Goal: Browse casually: Explore the website without a specific task or goal

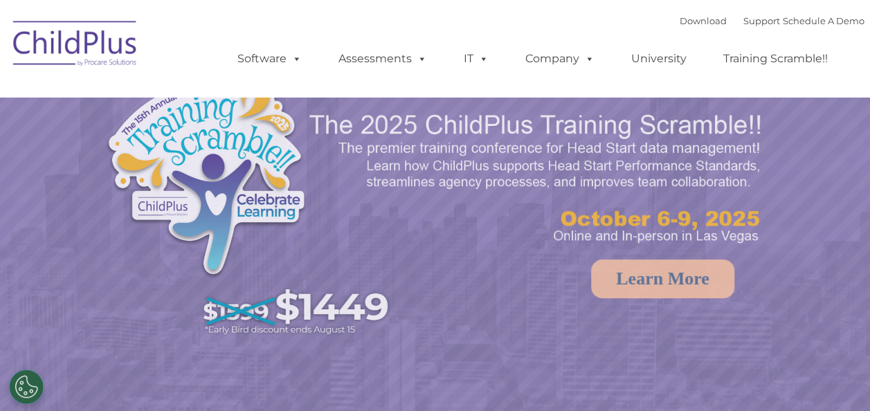
select select "MEDIUM"
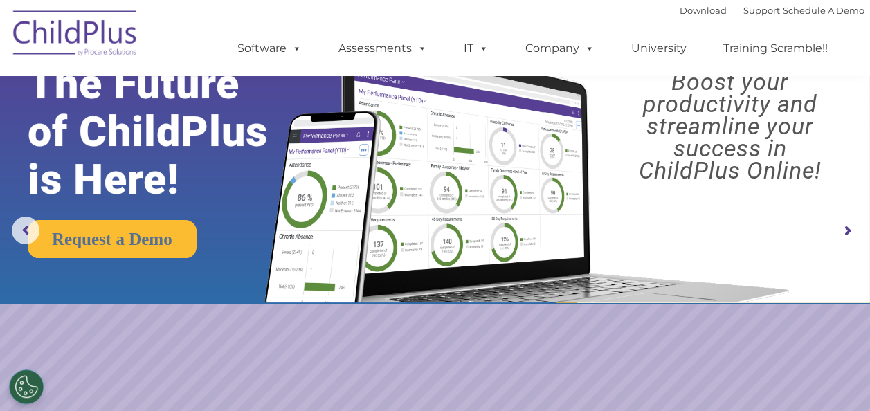
scroll to position [36, 0]
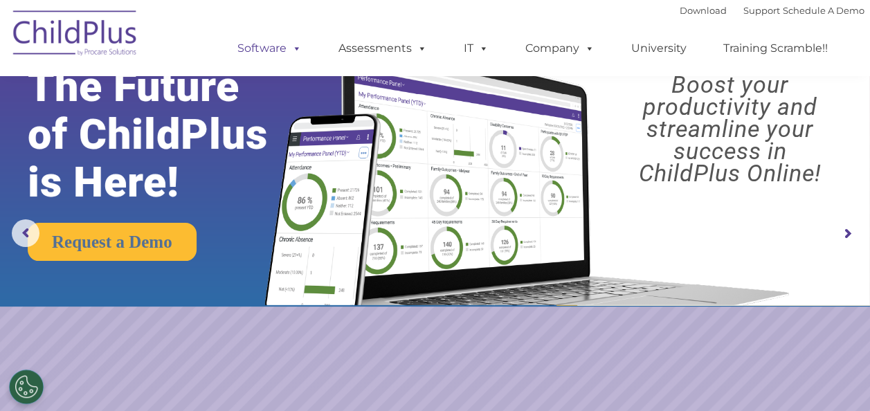
click at [265, 62] on link "Software" at bounding box center [270, 49] width 92 height 28
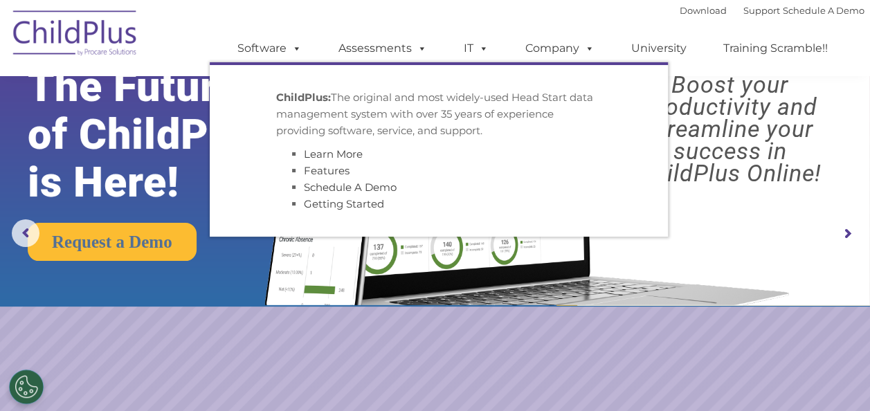
click at [145, 155] on rs-layer "The Future of ChildPlus is Here!" at bounding box center [167, 134] width 278 height 143
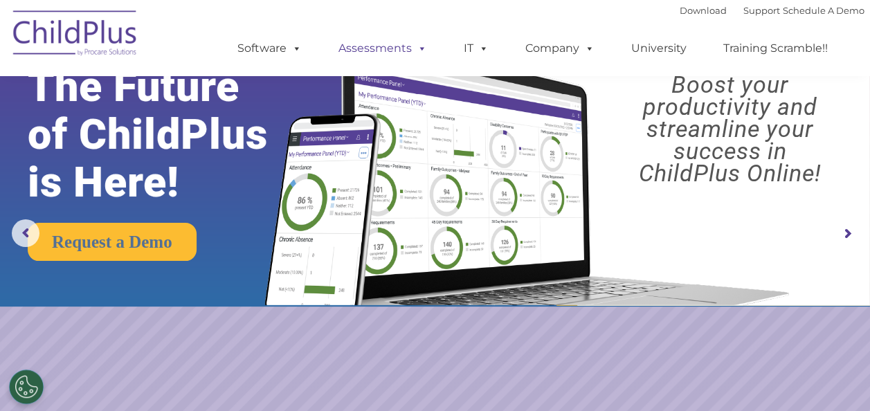
click at [352, 55] on link "Assessments" at bounding box center [383, 49] width 116 height 28
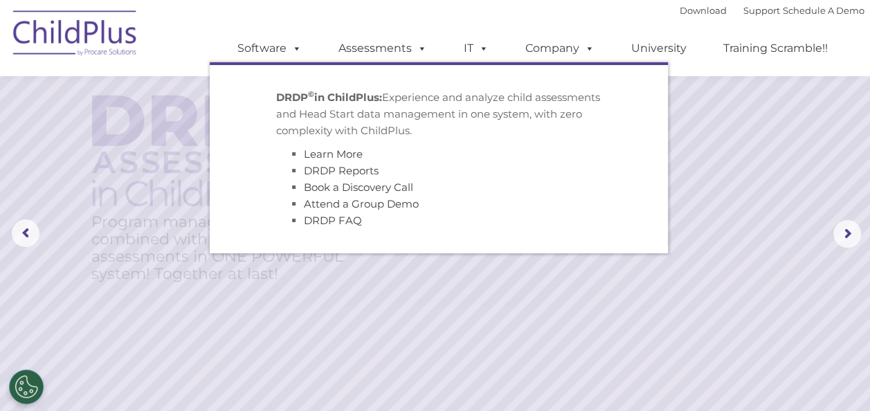
click at [440, 357] on rs-layer at bounding box center [435, 234] width 870 height 540
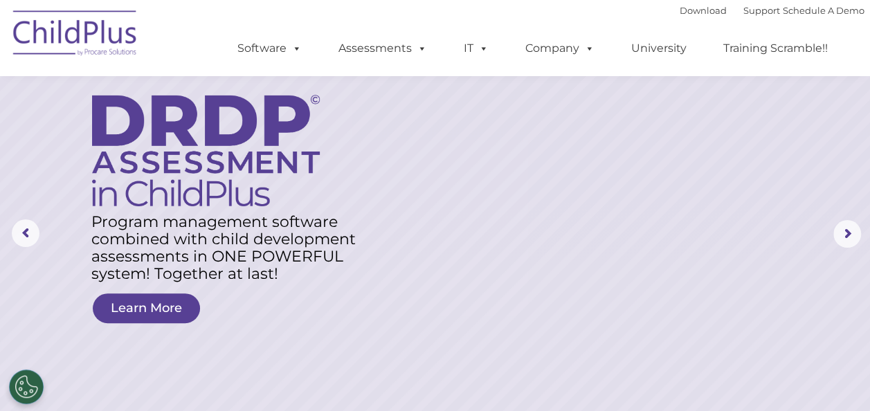
click at [104, 55] on img at bounding box center [75, 35] width 138 height 69
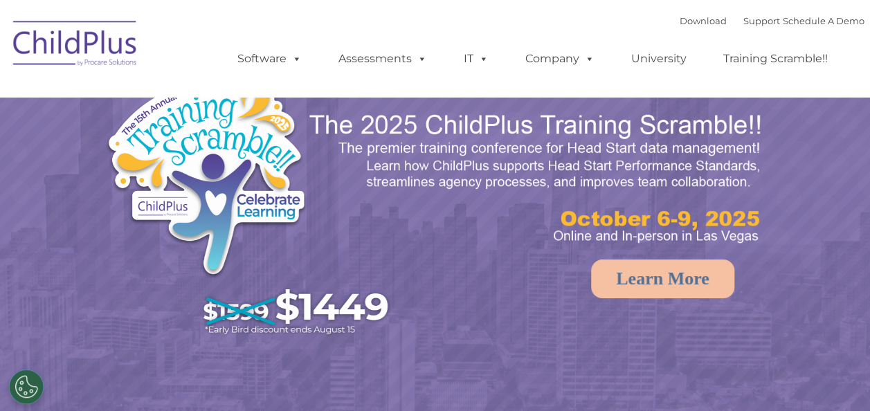
select select "MEDIUM"
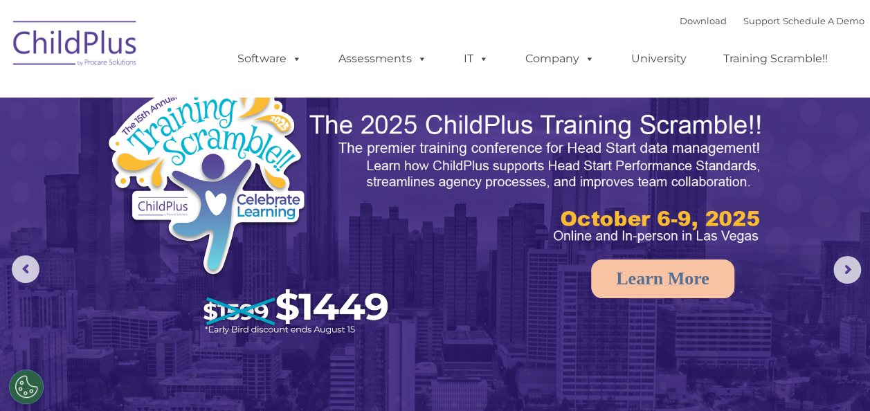
click at [843, 270] on rs-arrow at bounding box center [848, 270] width 28 height 28
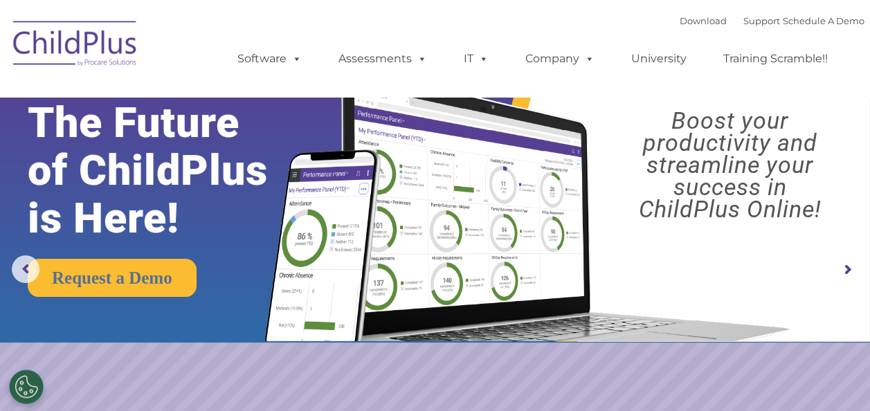
click at [24, 268] on rs-arrow at bounding box center [26, 270] width 28 height 28
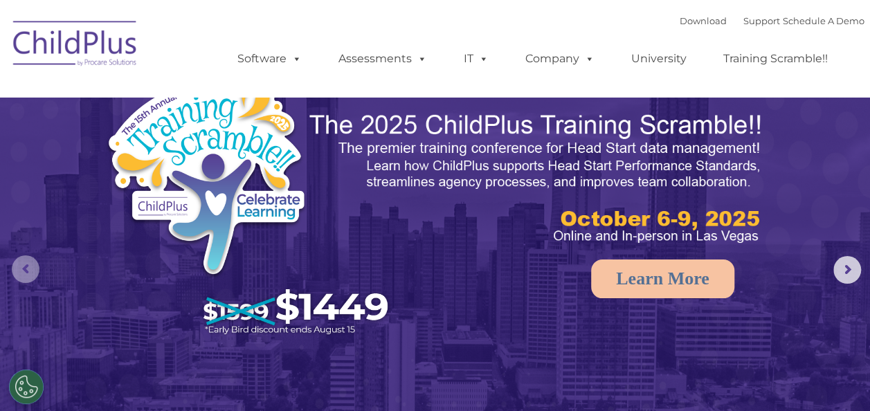
click at [12, 269] on rs-arrow at bounding box center [26, 270] width 28 height 28
